Goal: Find specific page/section

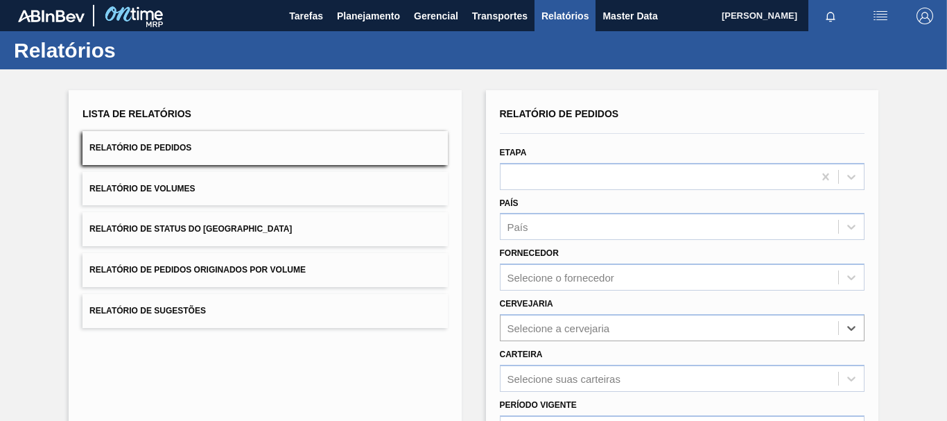
type input "BRAR"
drag, startPoint x: 550, startPoint y: 325, endPoint x: 466, endPoint y: 320, distance: 83.3
click at [466, 320] on div "Lista de Relatórios Relatório de Pedidos Relatório de Volumes Relatório de Stat…" at bounding box center [473, 355] width 947 height 572
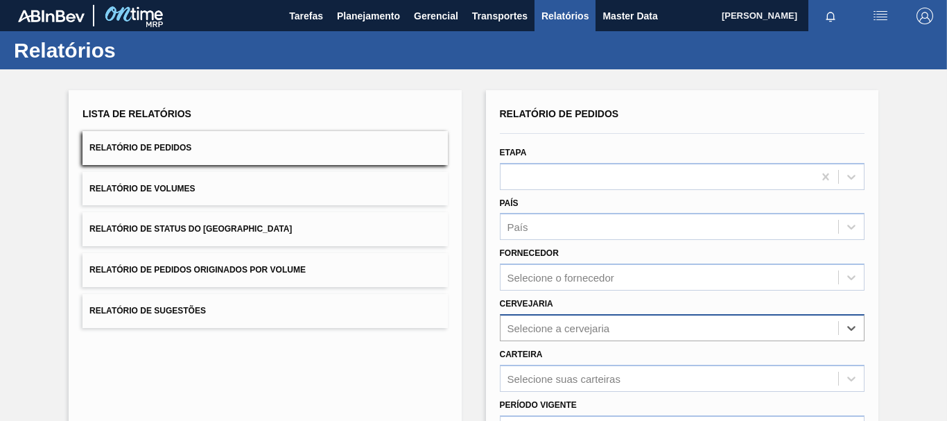
click at [527, 326] on div "Select is focused ,type to refine list, press Down to open the menu, press left…" at bounding box center [682, 327] width 365 height 27
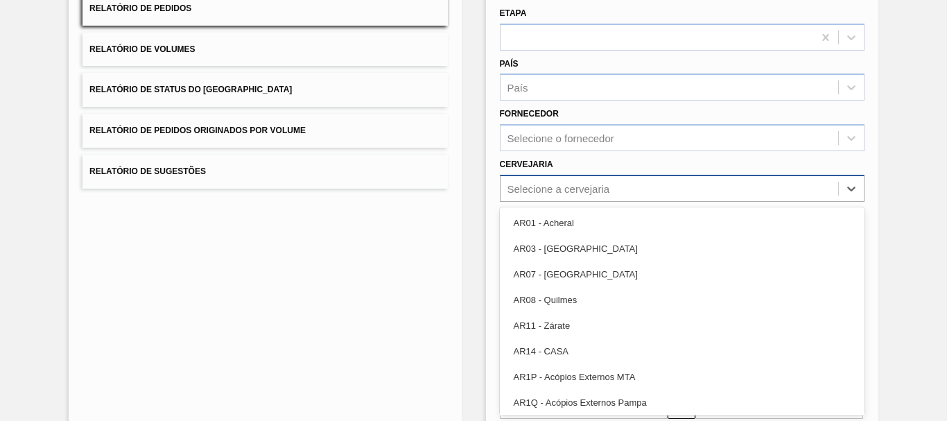
paste input "BRB0"
type input "BRB0"
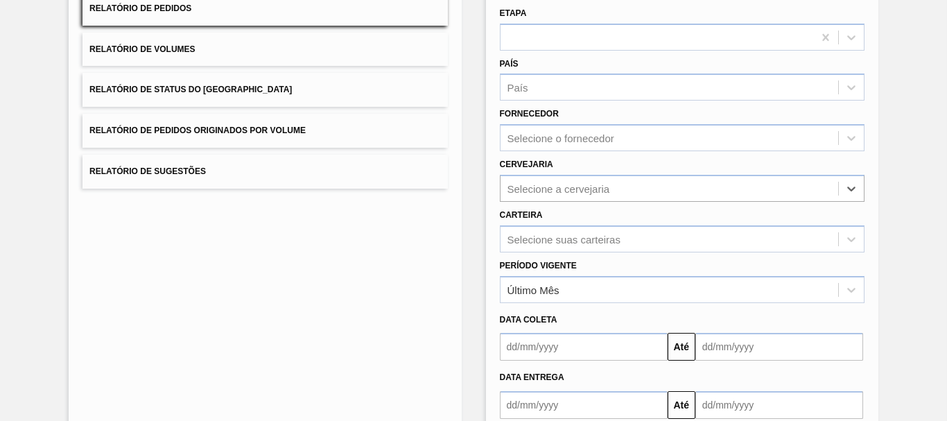
drag, startPoint x: 551, startPoint y: 185, endPoint x: 465, endPoint y: 174, distance: 86.7
click at [465, 174] on div "Lista de Relatórios Relatório de Pedidos Relatório de Volumes Relatório de Stat…" at bounding box center [473, 216] width 947 height 572
paste input "BRCR"
type input "BRCR"
drag, startPoint x: 576, startPoint y: 185, endPoint x: 435, endPoint y: 189, distance: 141.4
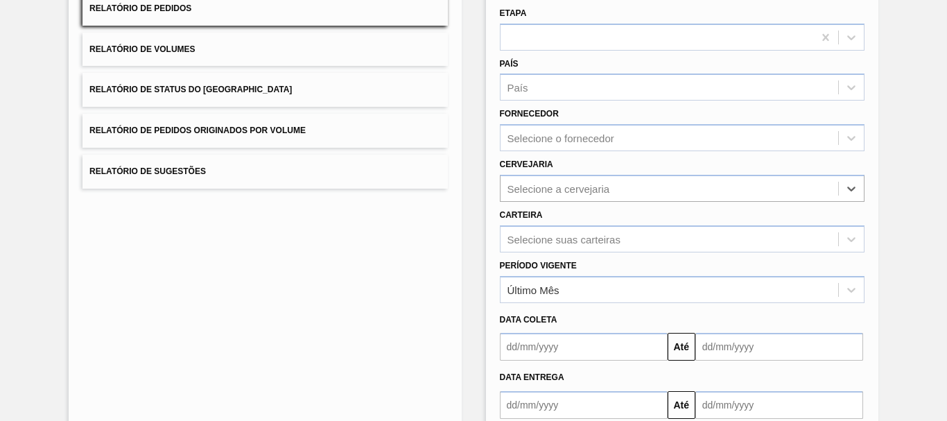
click at [435, 189] on div "Lista de Relatórios Relatório de Pedidos Relatório de Volumes Relatório de Stat…" at bounding box center [473, 216] width 947 height 572
paste input "BRD2"
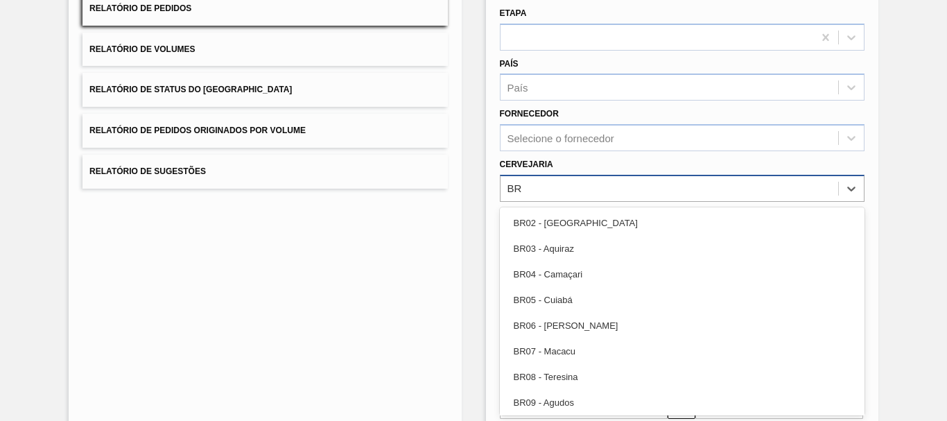
type input "B"
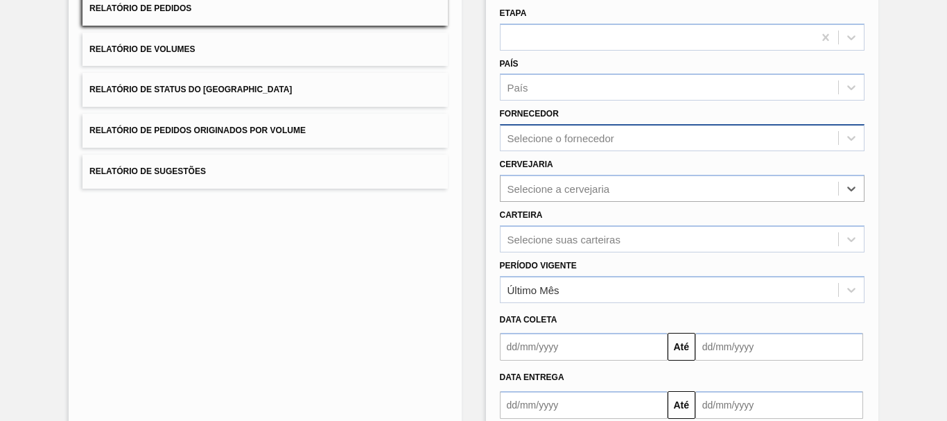
click at [546, 140] on div "Selecione o fornecedor" at bounding box center [560, 138] width 107 height 12
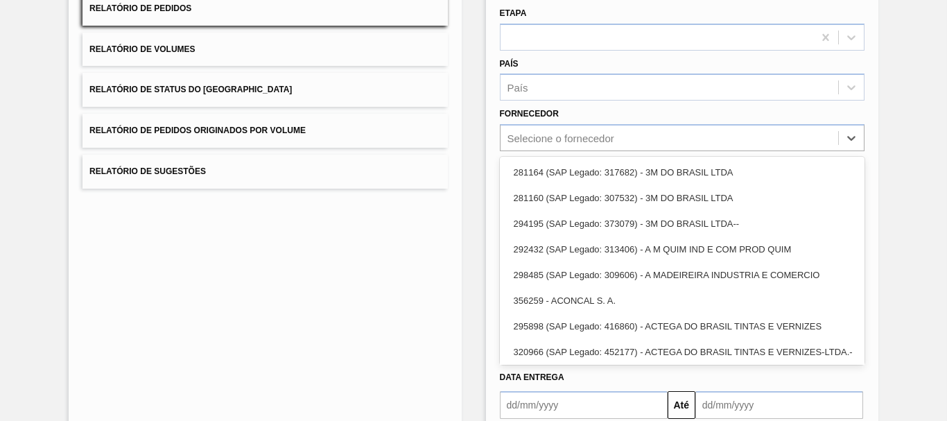
click at [477, 129] on div "Lista de Relatórios Relatório de Pedidos Relatório de Volumes Relatório de Stat…" at bounding box center [473, 216] width 947 height 572
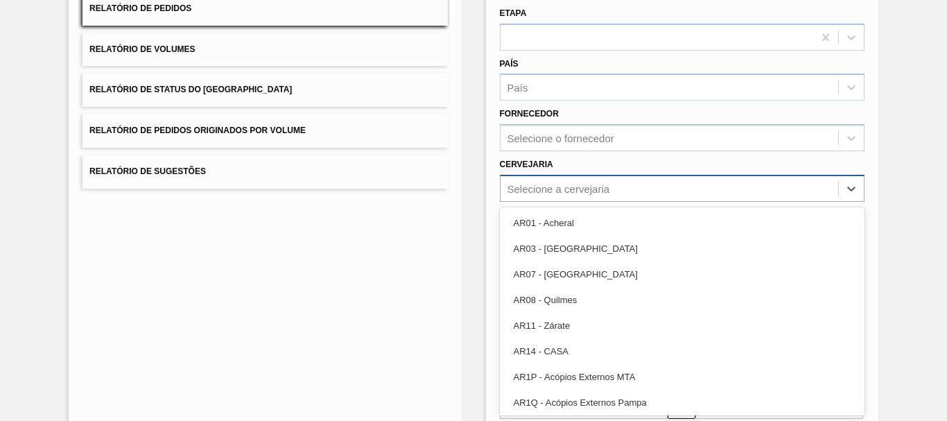
click at [551, 186] on div "Selecione a cervejaria" at bounding box center [558, 188] width 103 height 12
paste input "BRV4"
type input "BRV4"
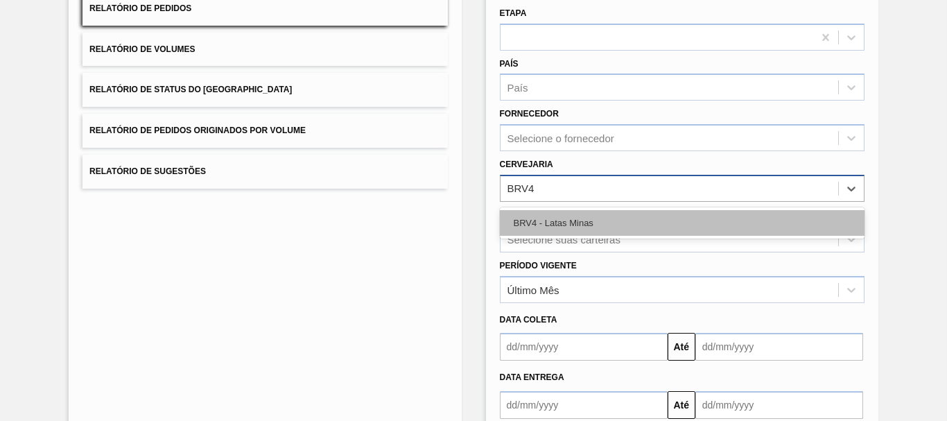
click at [565, 222] on div "BRV4 - Latas Minas" at bounding box center [682, 223] width 365 height 26
